Goal: Answer question/provide support

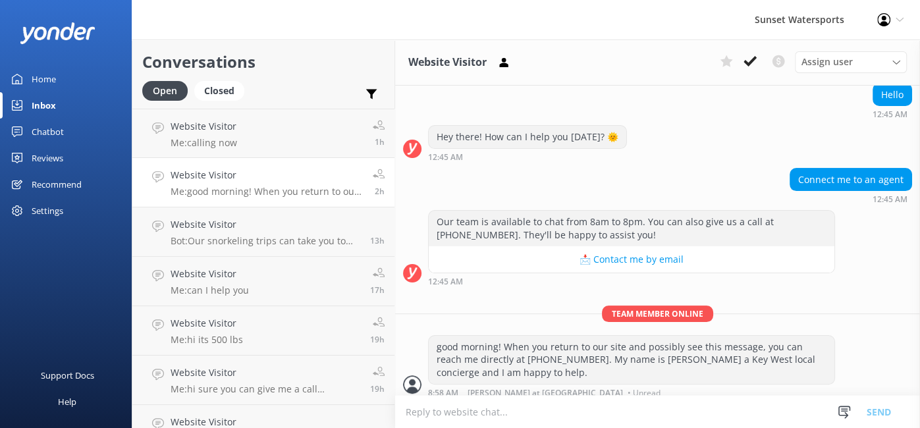
scroll to position [189, 0]
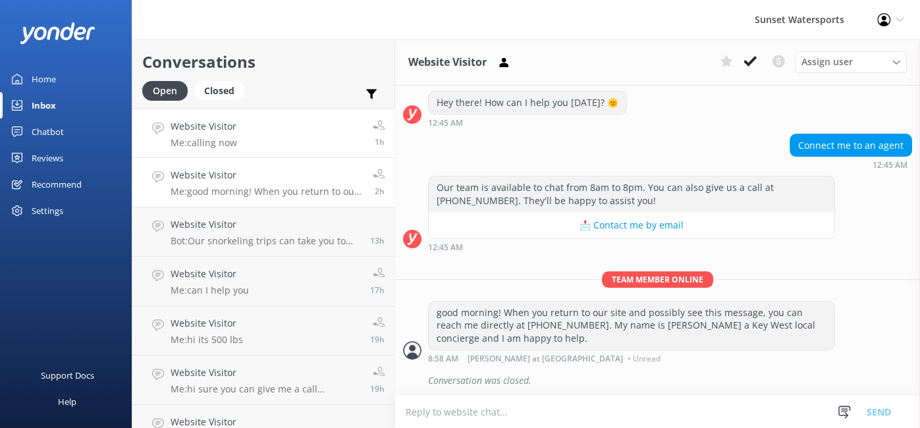
click at [263, 134] on link "Website Visitor Me: calling now 1h" at bounding box center [263, 133] width 262 height 49
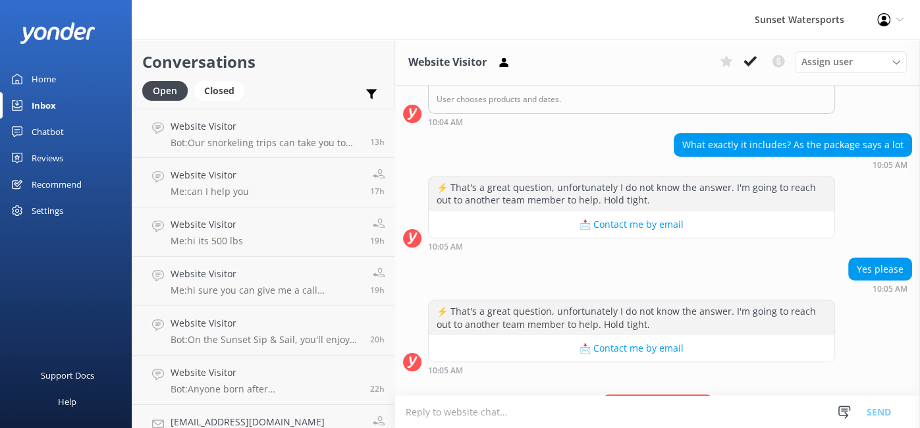
scroll to position [575, 0]
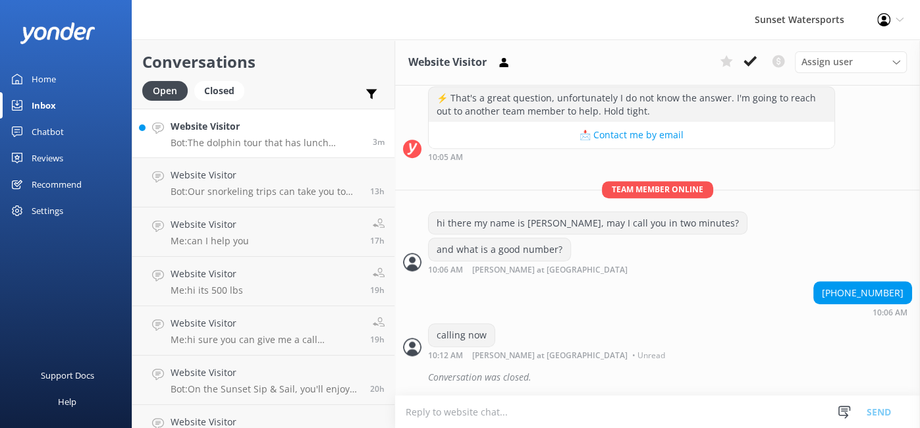
click at [237, 137] on p "Bot: The dolphin tour that has lunch provided also swings to a sandbar which is…" at bounding box center [267, 143] width 192 height 12
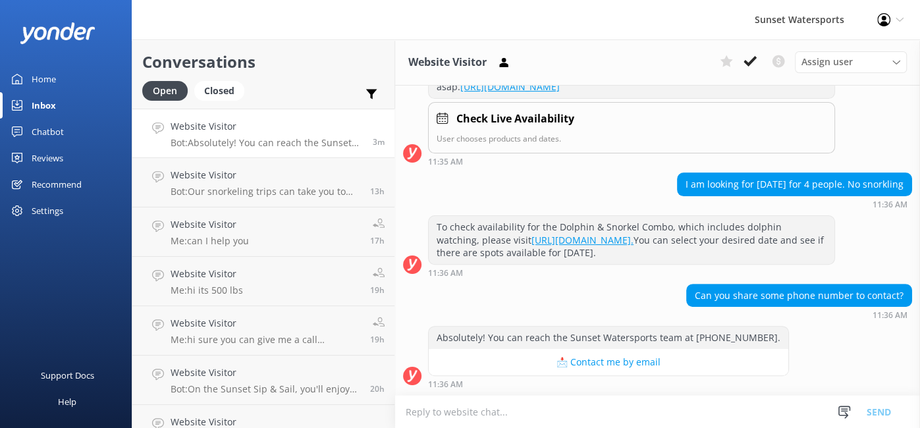
scroll to position [266, 0]
click at [517, 416] on textarea at bounding box center [657, 412] width 525 height 32
type textarea "You can call me direct at [PHONE_NUMBER]. My name is [PERSON_NAME]"
click at [873, 405] on button "Send" at bounding box center [878, 411] width 49 height 33
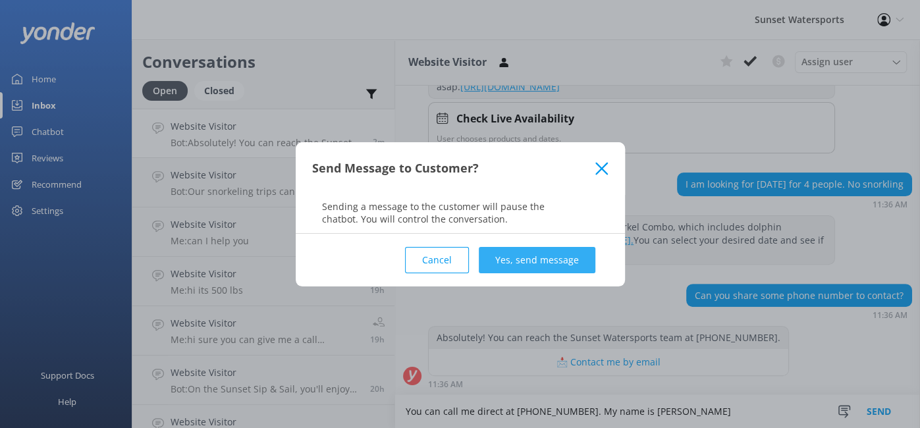
click at [558, 260] on button "Yes, send message" at bounding box center [537, 260] width 117 height 26
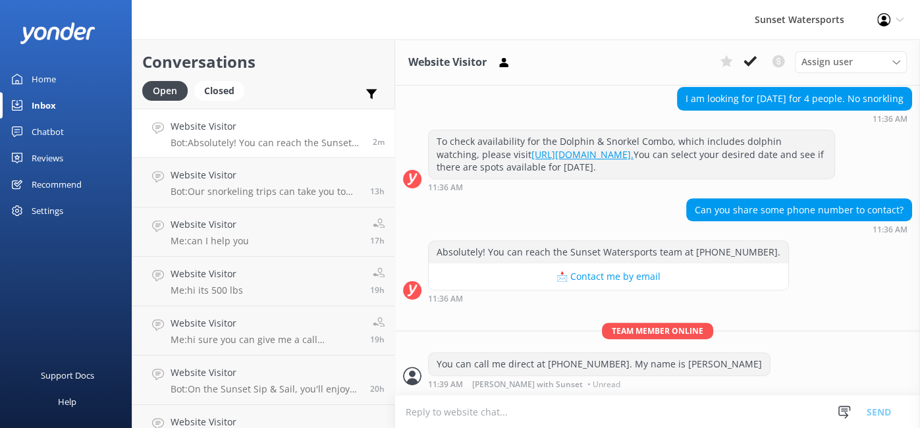
scroll to position [351, 0]
